Goal: Entertainment & Leisure: Consume media (video, audio)

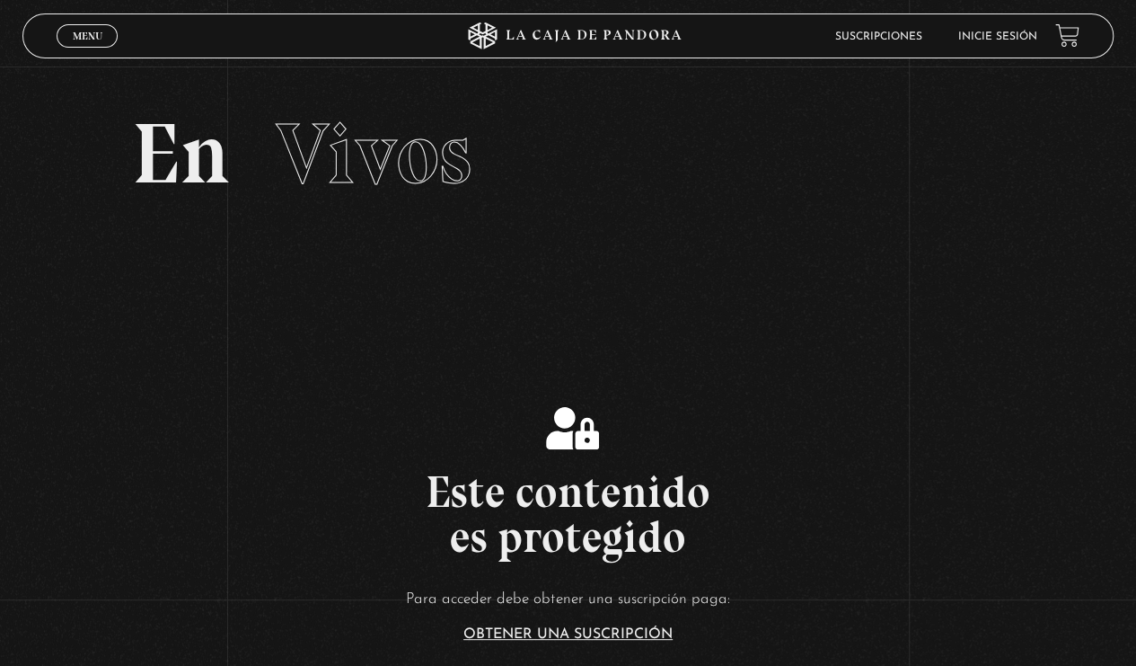
click at [1017, 38] on link "Inicie sesión" at bounding box center [998, 36] width 79 height 11
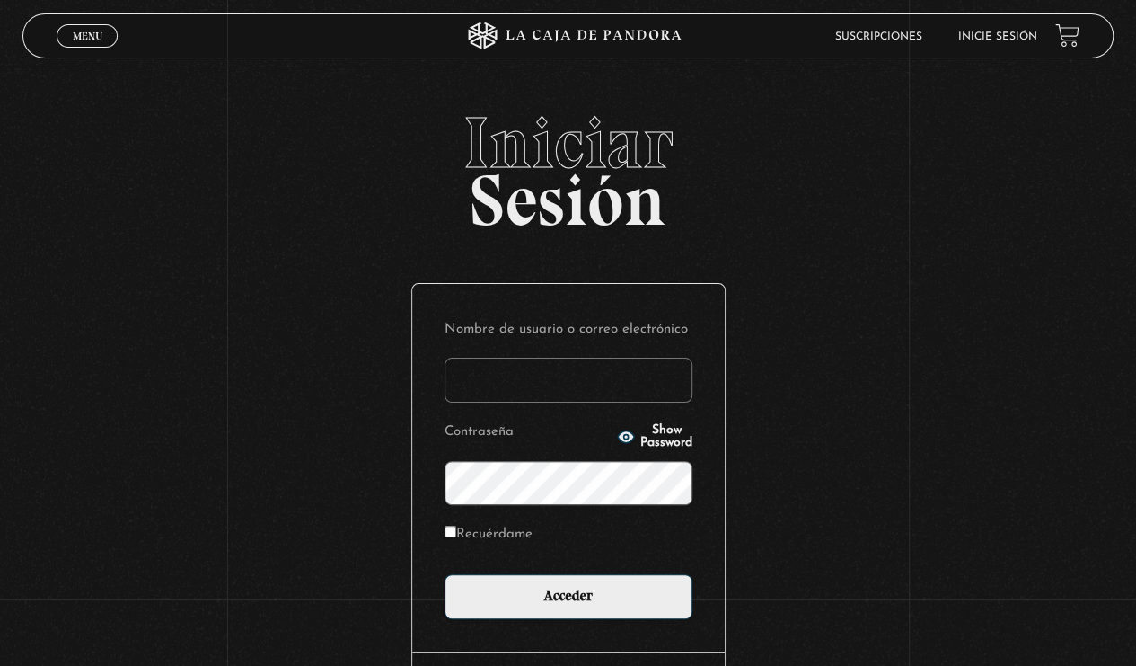
type input "michgalv11@gmail.com"
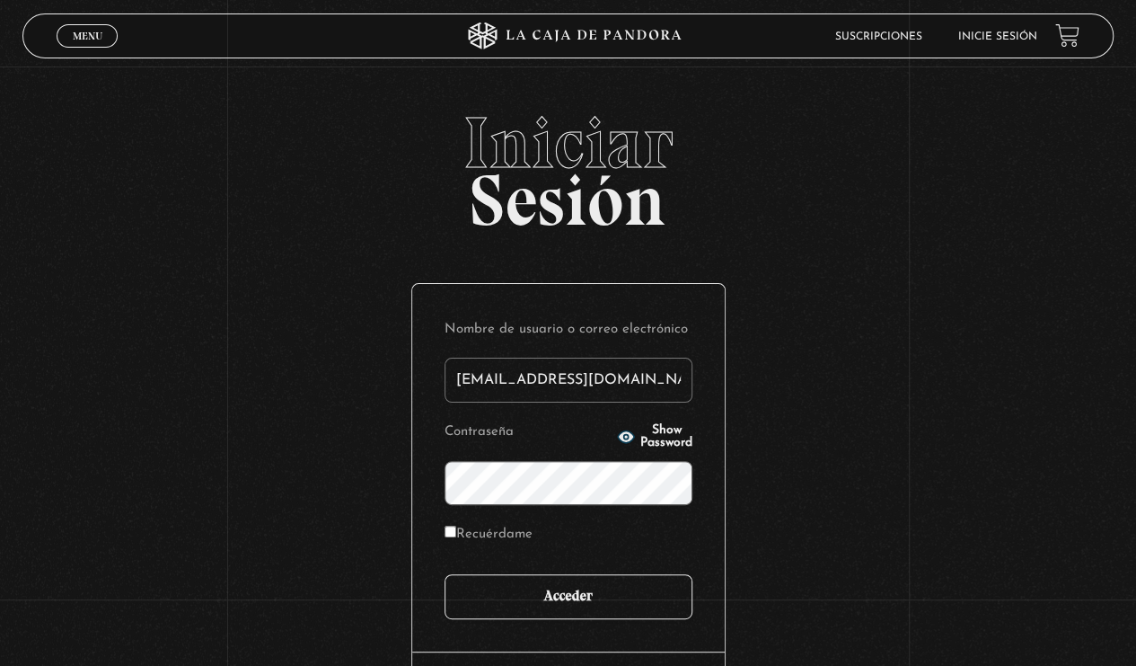
click at [618, 604] on input "Acceder" at bounding box center [569, 596] width 248 height 45
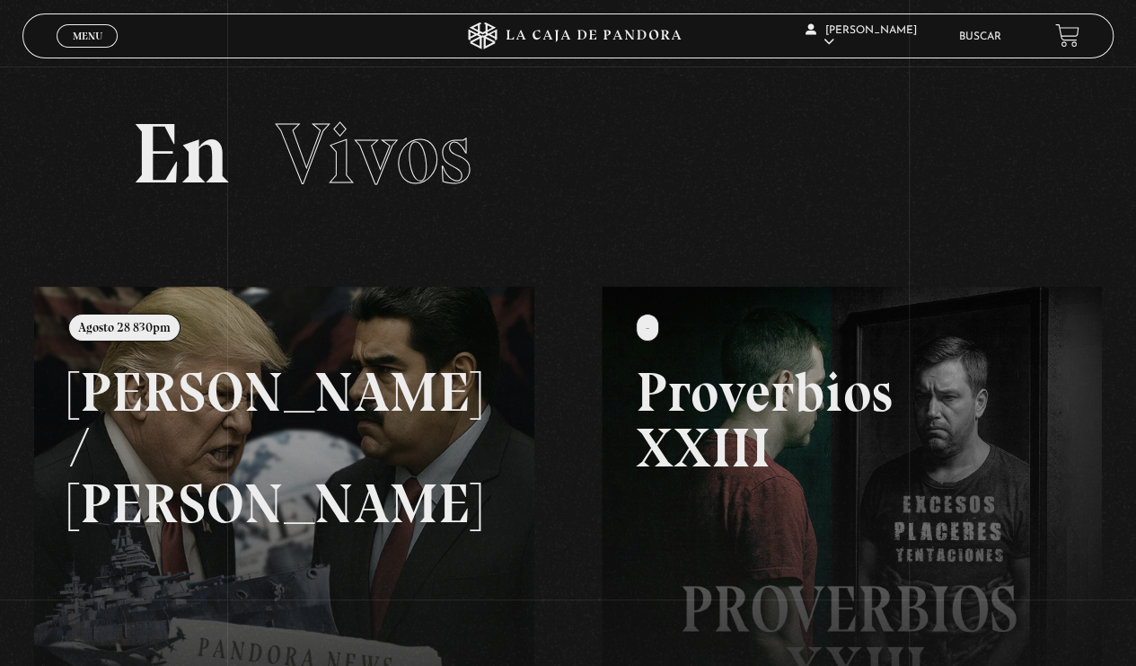
click at [219, 460] on link at bounding box center [602, 620] width 1136 height 666
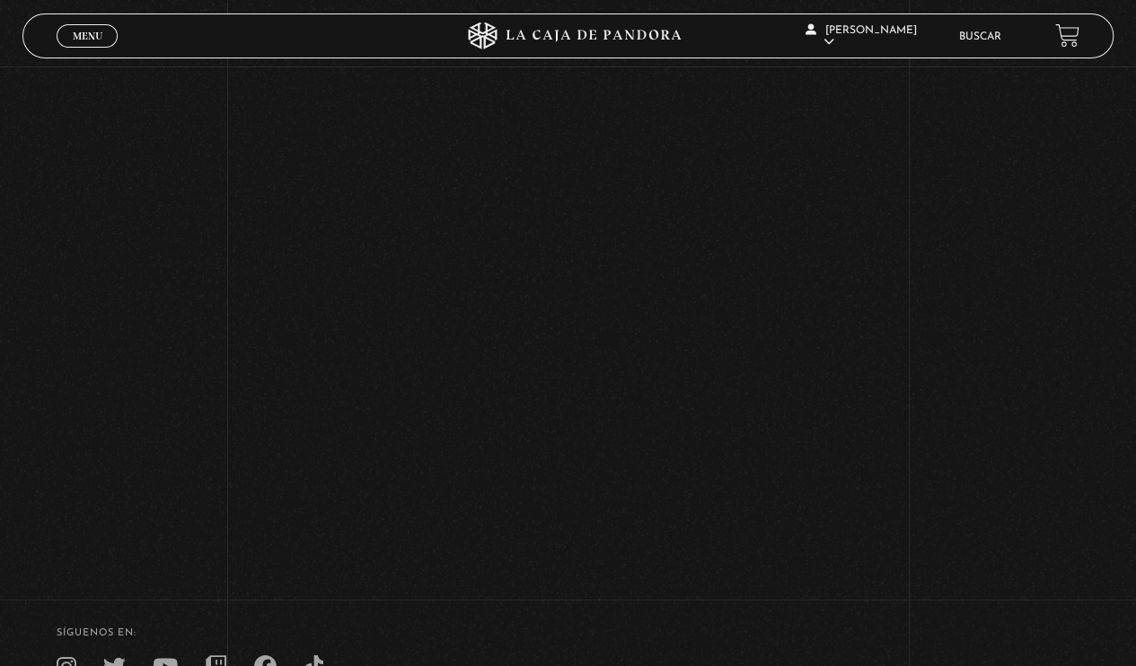
scroll to position [681, 0]
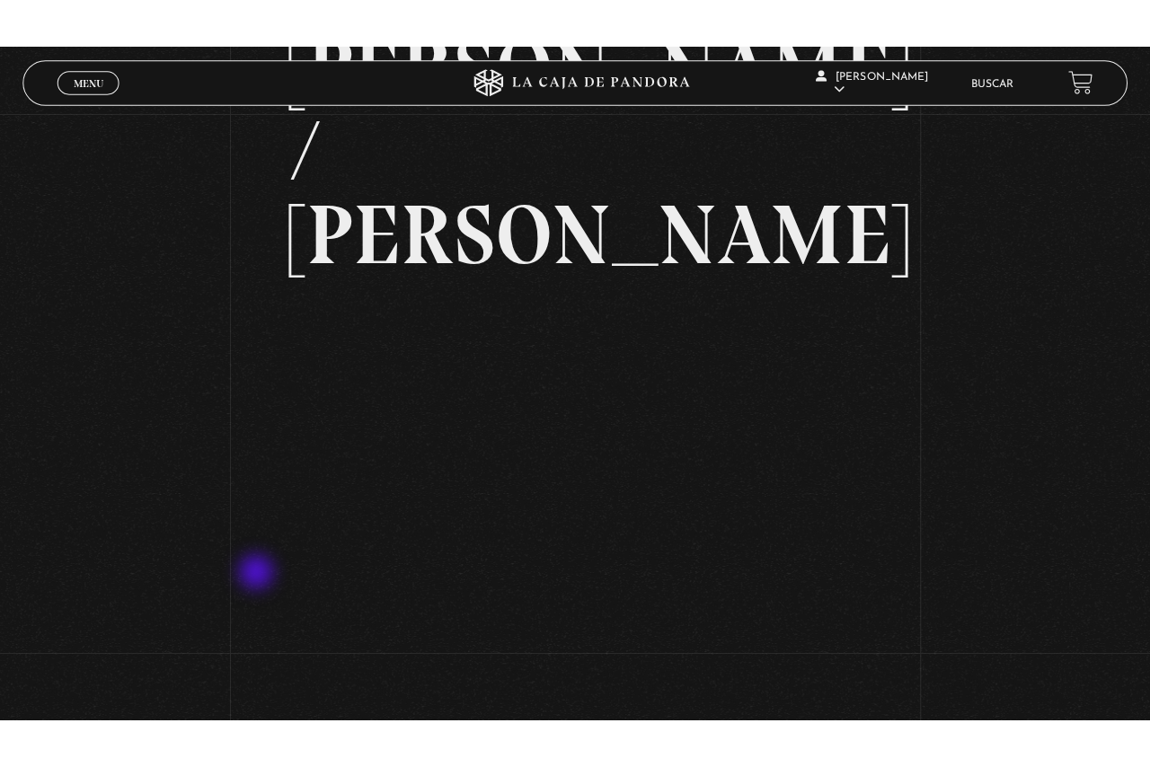
scroll to position [193, 0]
